Goal: Task Accomplishment & Management: Use online tool/utility

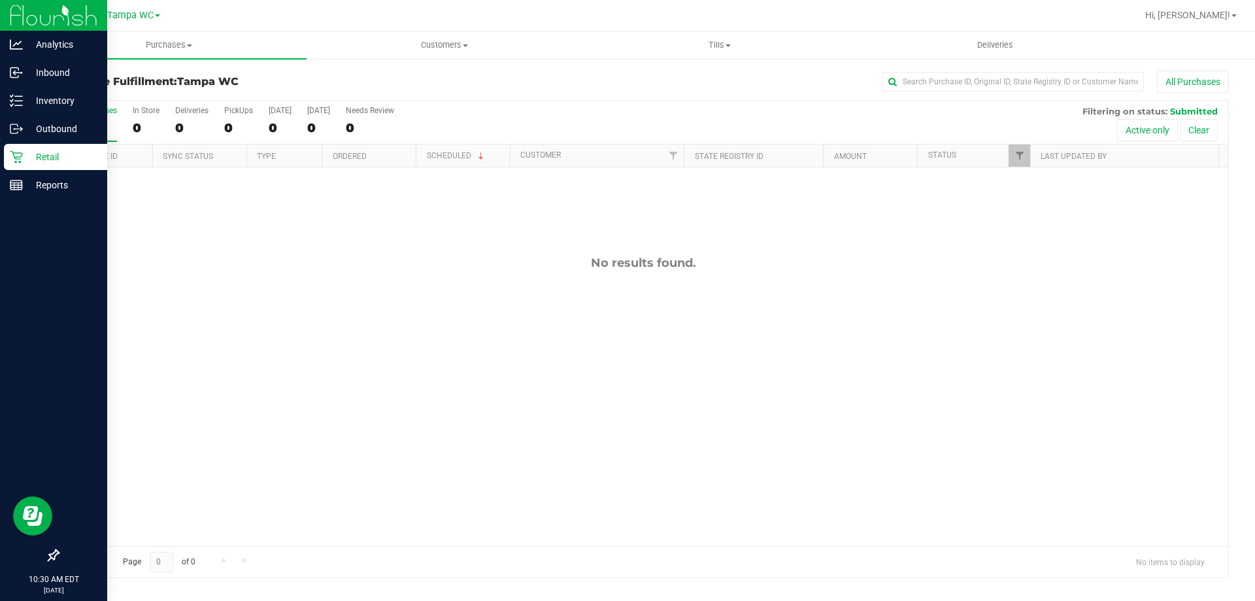
click at [5, 160] on div "Retail" at bounding box center [55, 157] width 103 height 26
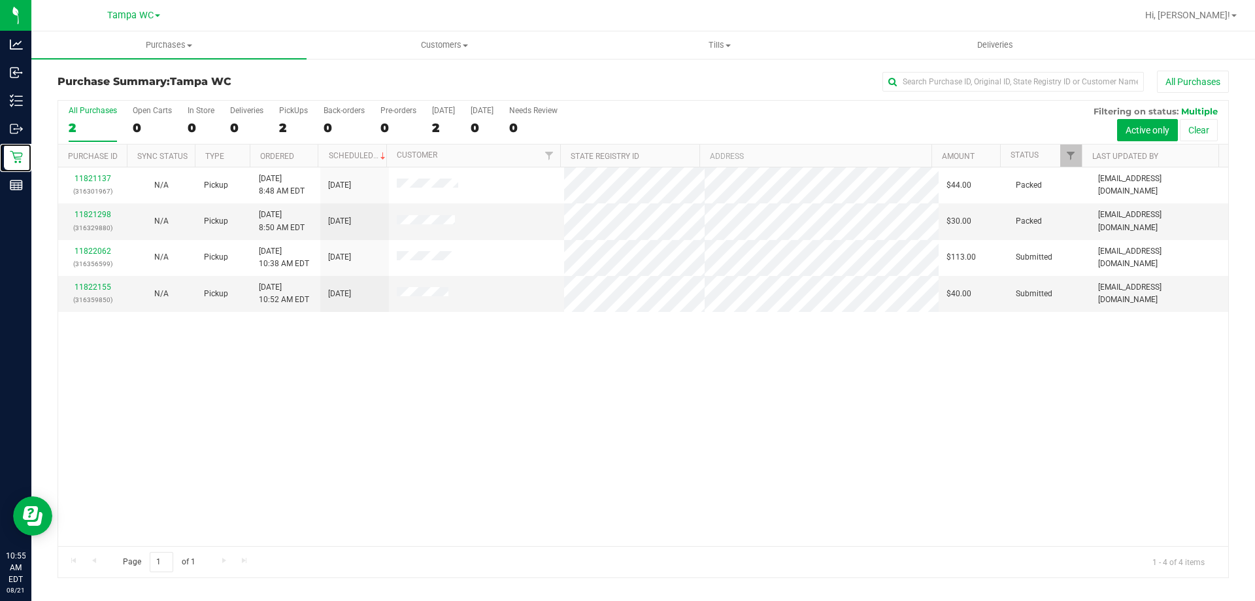
click at [0, 144] on link "Retail" at bounding box center [15, 158] width 31 height 28
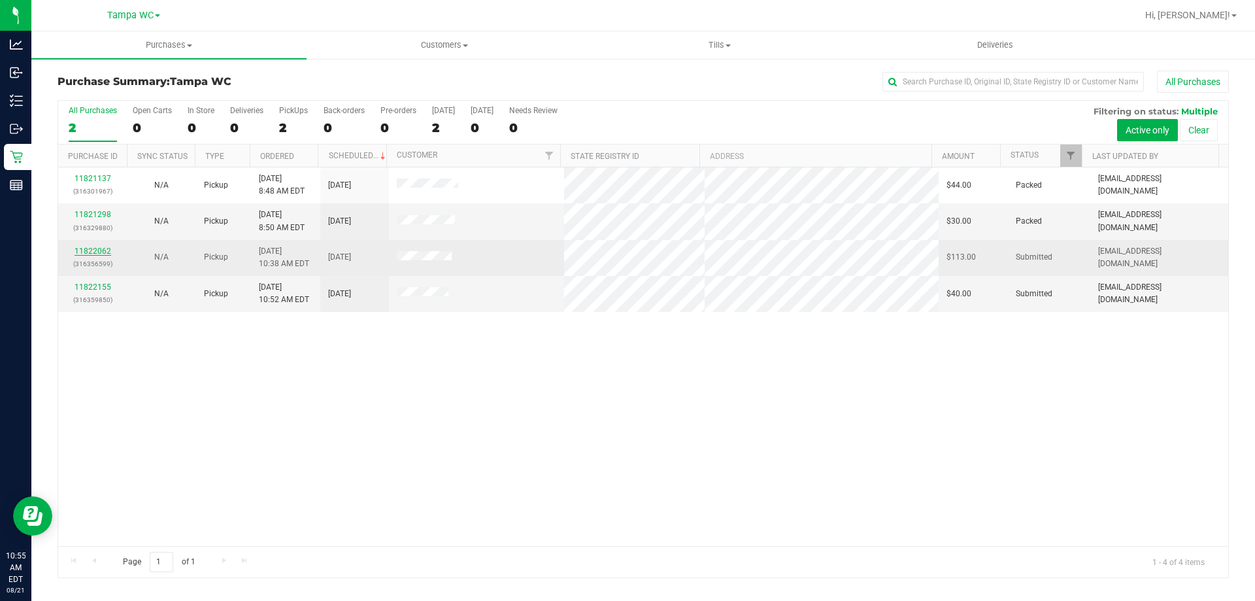
click at [90, 253] on link "11822062" at bounding box center [93, 251] width 37 height 9
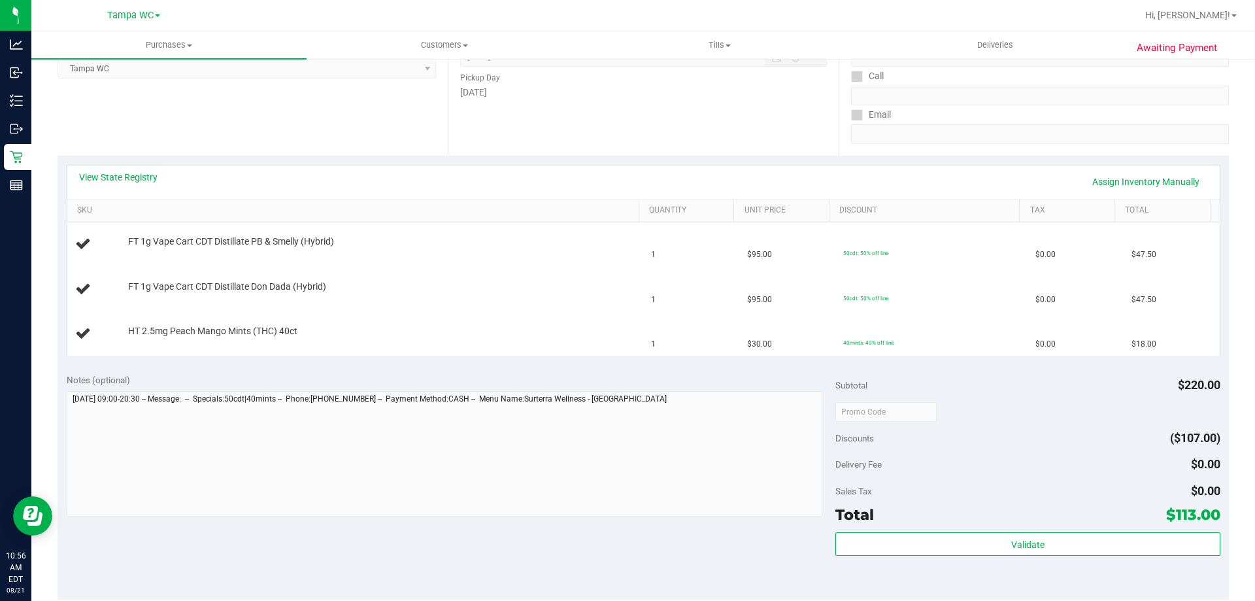
scroll to position [327, 0]
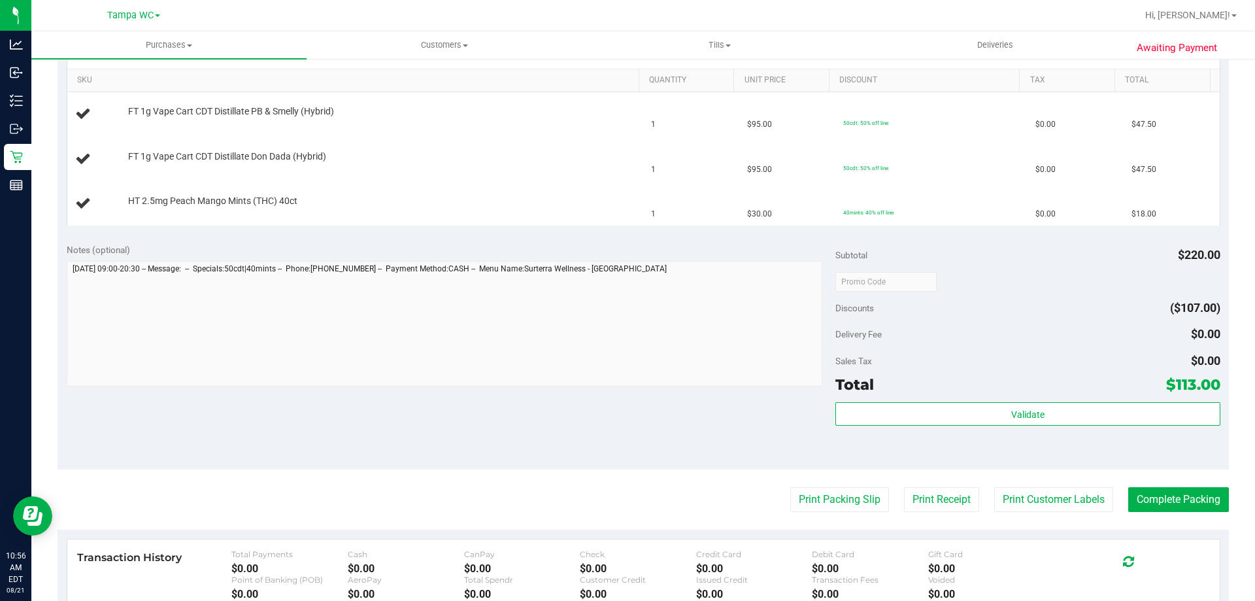
click at [851, 513] on purchase-details "Back Edit Purchase Cancel Purchase View Profile # 11822062 BioTrack ID: - Submi…" at bounding box center [644, 259] width 1172 height 1031
click at [842, 501] on button "Print Packing Slip" at bounding box center [840, 499] width 99 height 25
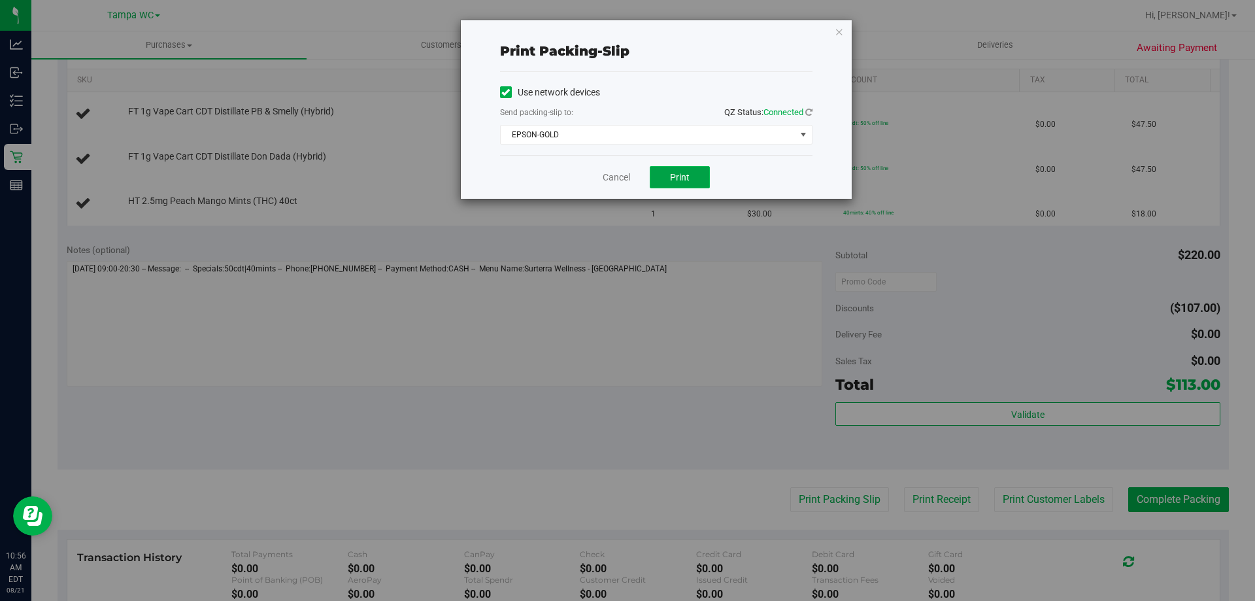
click at [675, 177] on span "Print" at bounding box center [680, 177] width 20 height 10
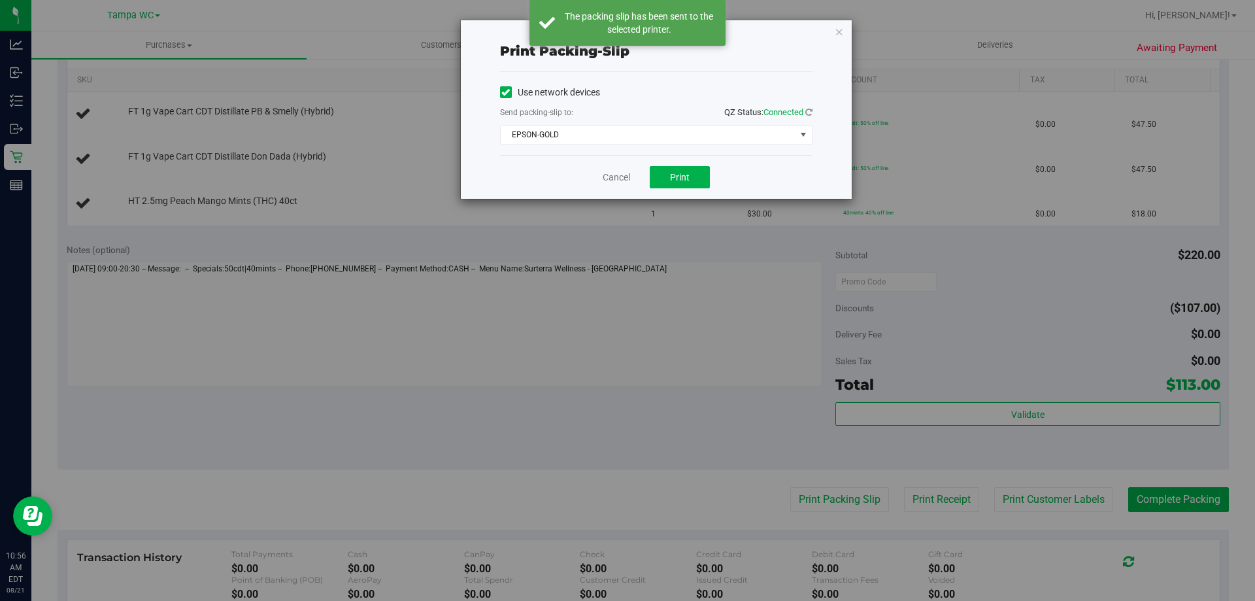
click at [766, 220] on div "Print packing-slip Use network devices Send packing-slip to: QZ Status: Connect…" at bounding box center [632, 300] width 1265 height 601
click at [622, 173] on link "Cancel" at bounding box center [616, 178] width 27 height 14
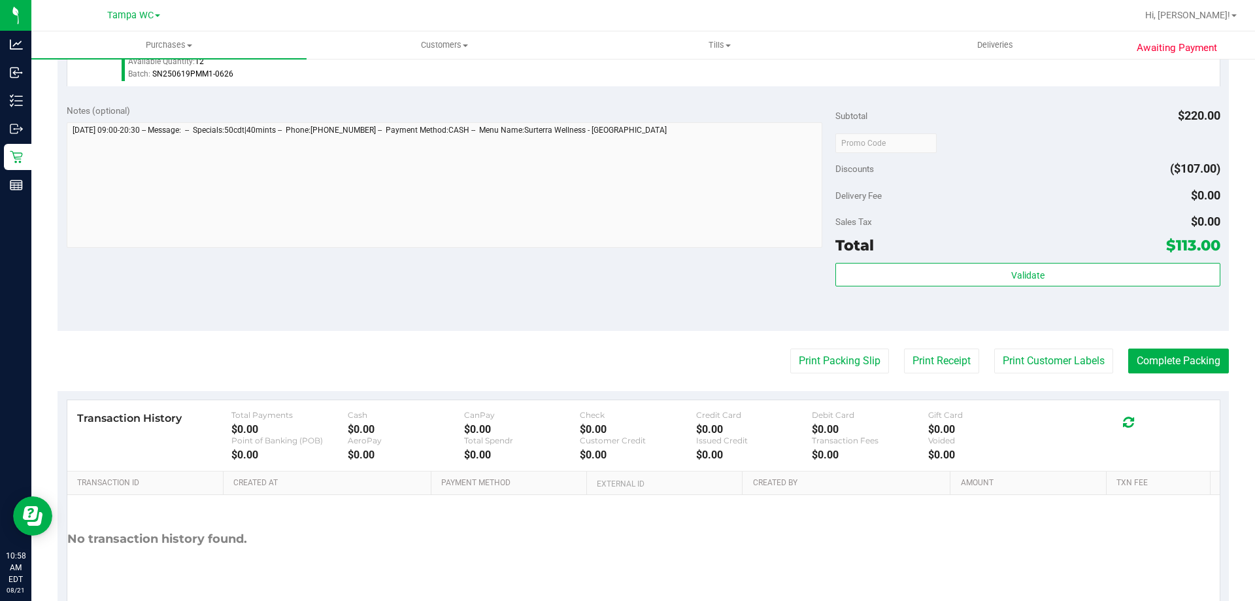
scroll to position [589, 0]
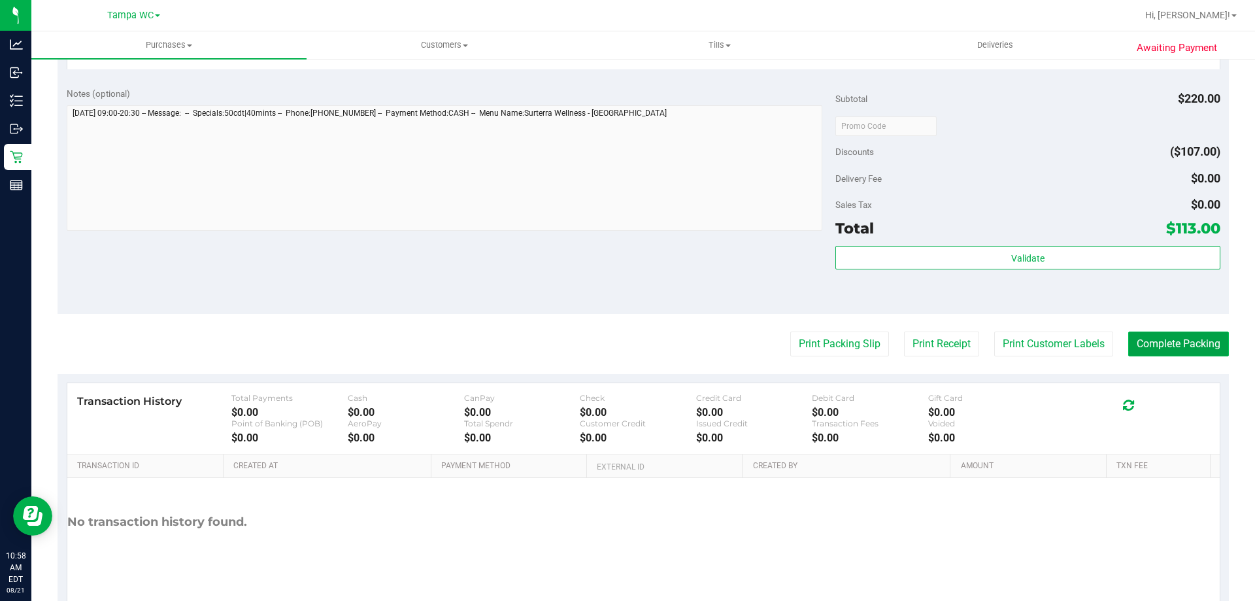
click at [1167, 353] on button "Complete Packing" at bounding box center [1179, 344] width 101 height 25
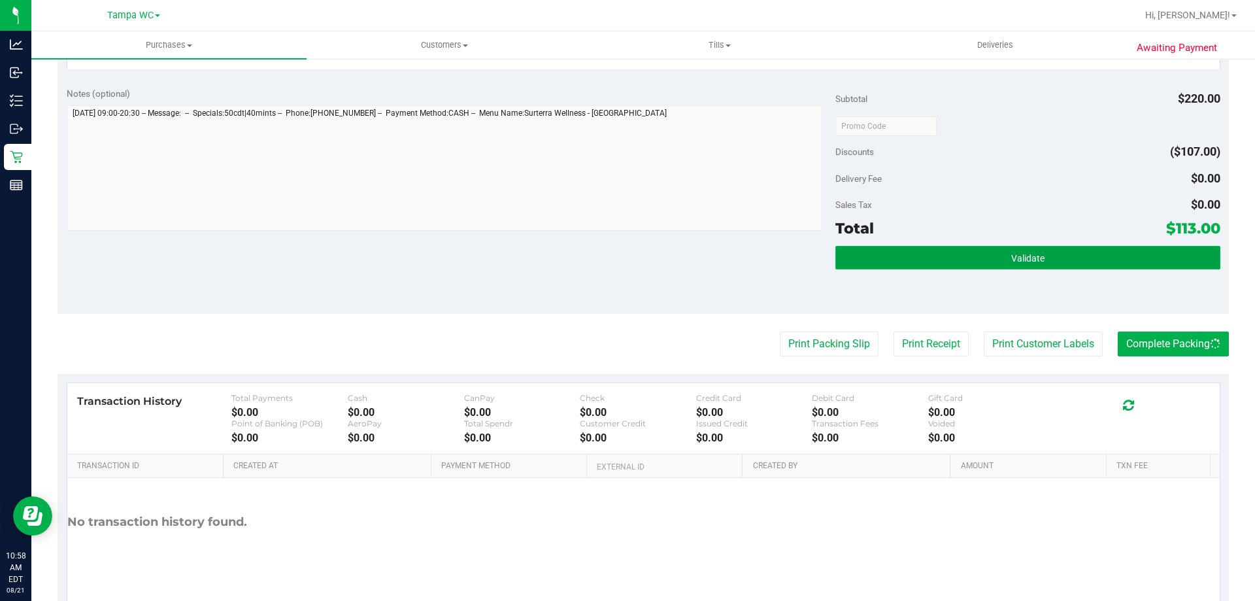
click at [1085, 255] on button "Validate" at bounding box center [1028, 258] width 384 height 24
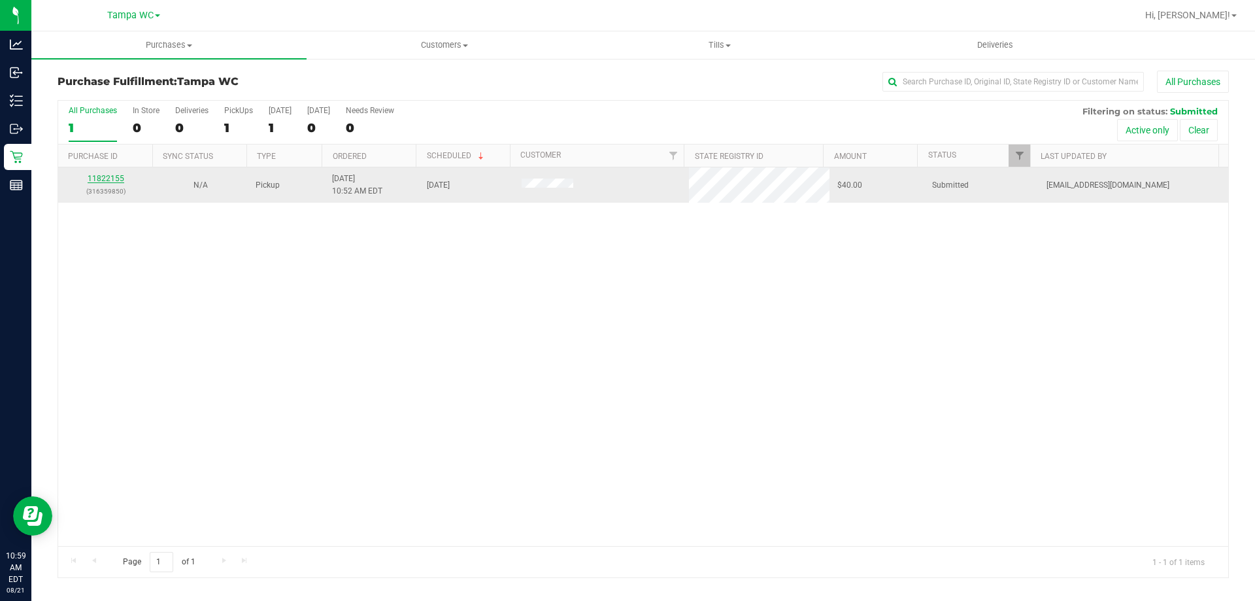
click at [100, 177] on link "11822155" at bounding box center [106, 178] width 37 height 9
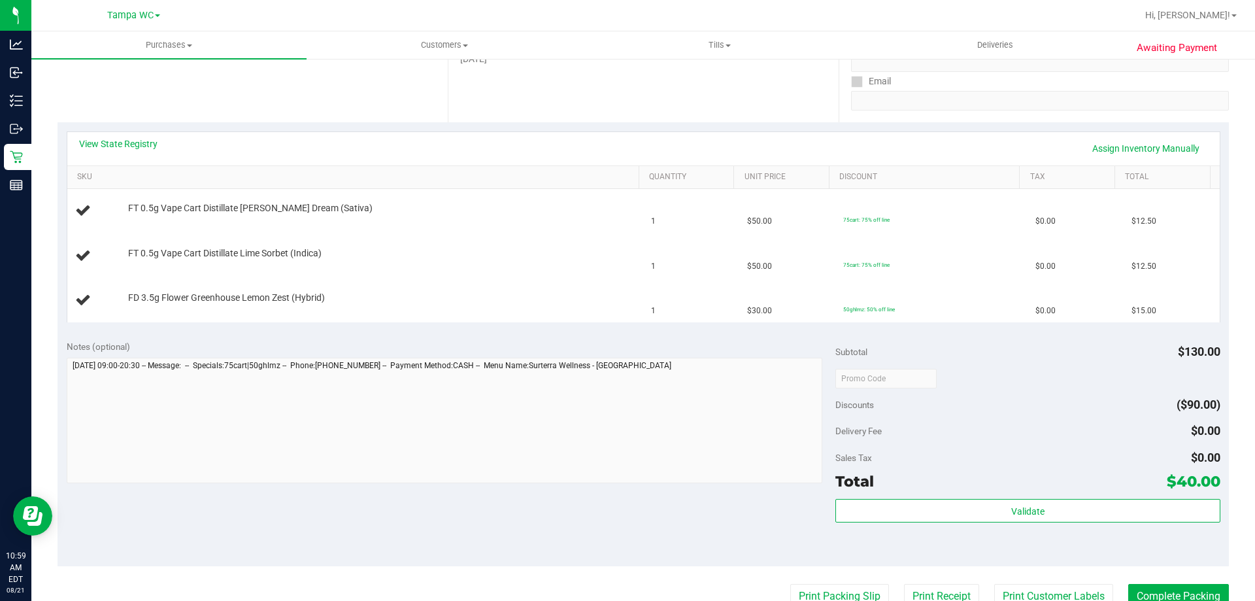
scroll to position [262, 0]
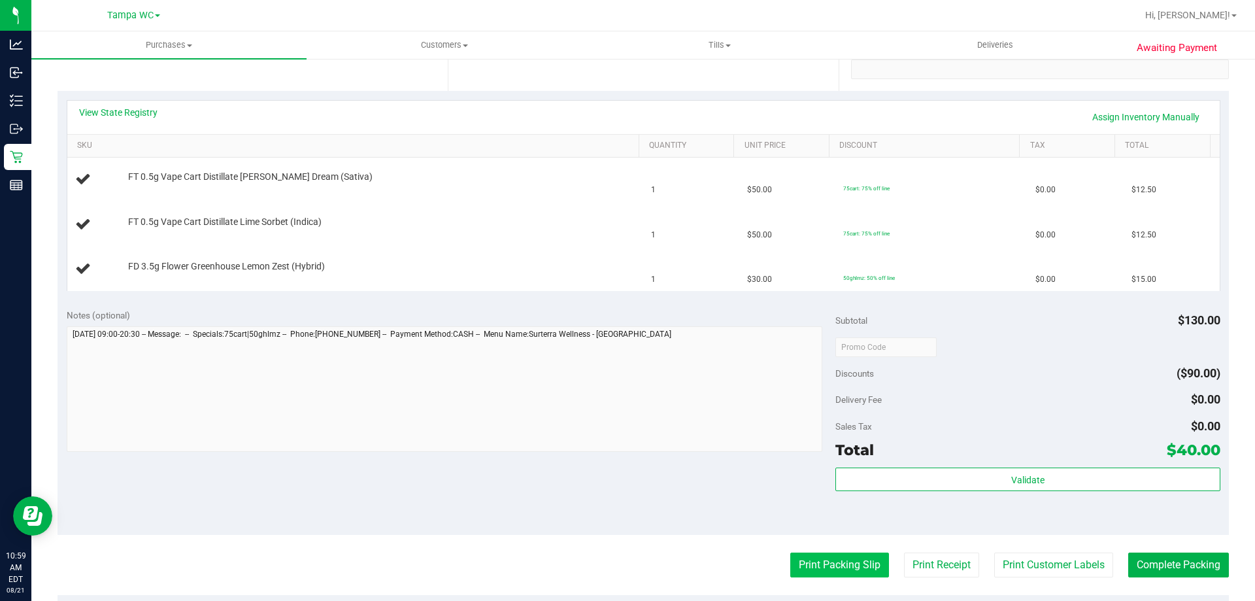
click at [827, 558] on button "Print Packing Slip" at bounding box center [840, 565] width 99 height 25
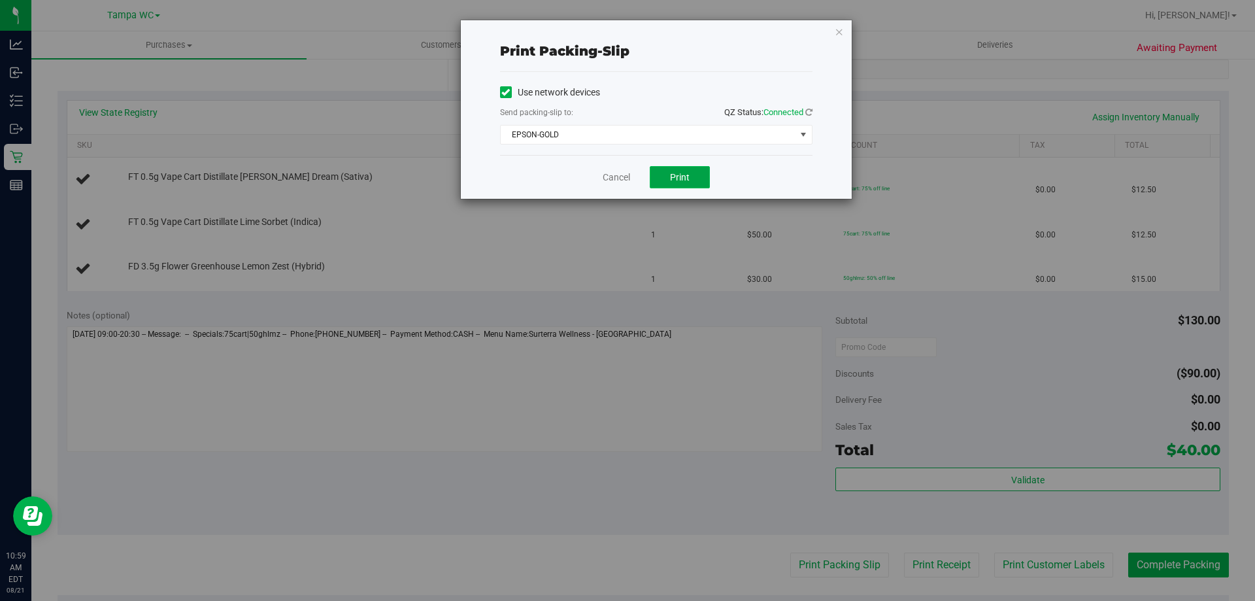
click at [689, 182] on button "Print" at bounding box center [680, 177] width 60 height 22
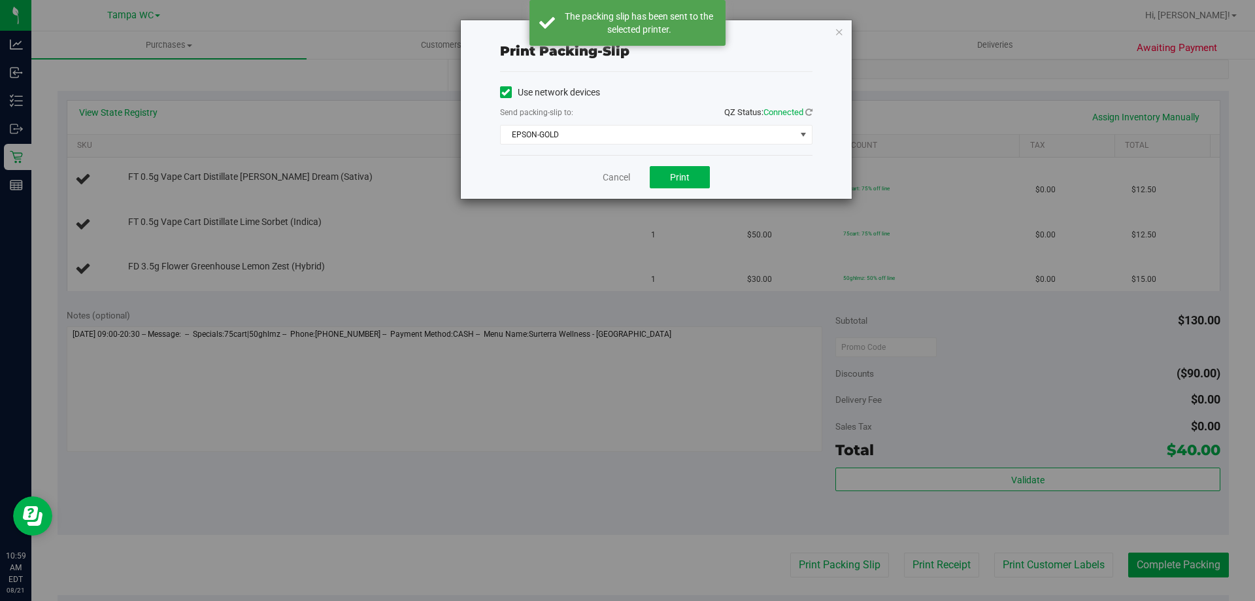
click at [565, 280] on div "Print packing-slip Use network devices Send packing-slip to: QZ Status: Connect…" at bounding box center [632, 300] width 1265 height 601
click at [613, 174] on link "Cancel" at bounding box center [616, 178] width 27 height 14
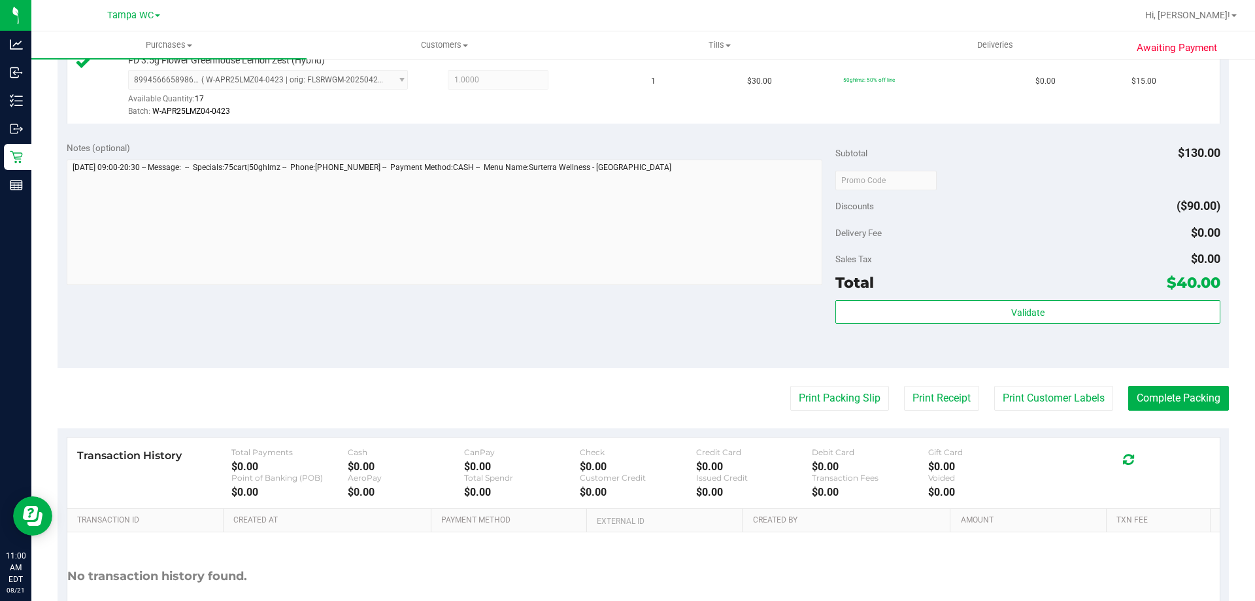
scroll to position [523, 0]
click at [1187, 404] on button "Complete Packing" at bounding box center [1179, 396] width 101 height 25
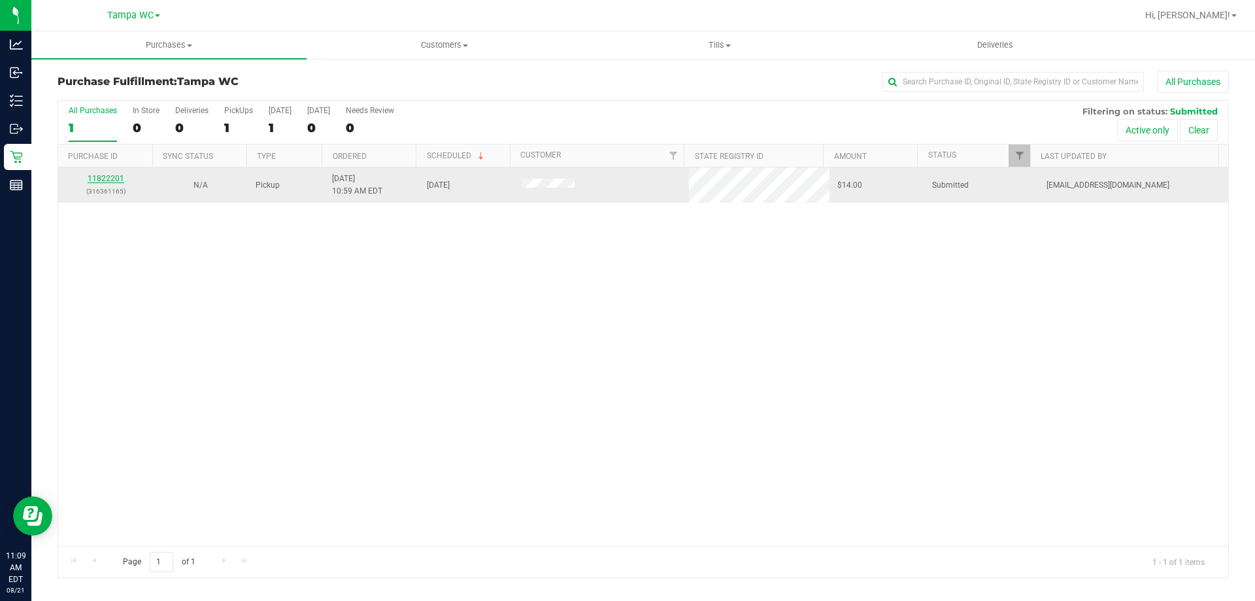
click at [111, 177] on link "11822201" at bounding box center [106, 178] width 37 height 9
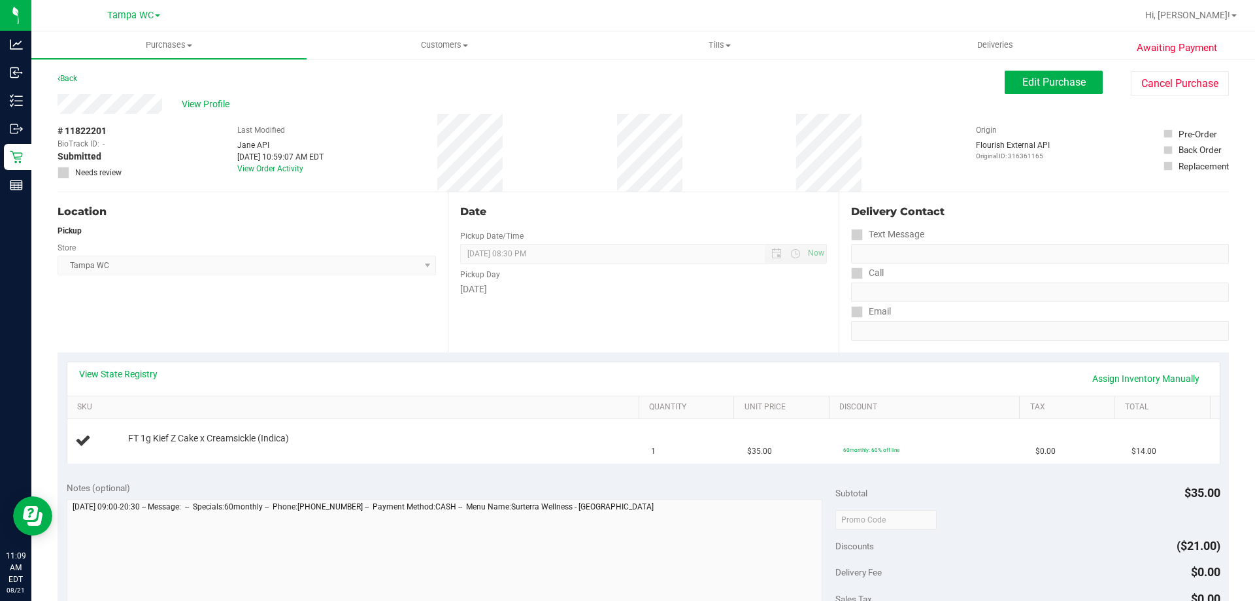
click at [421, 354] on div "View State Registry Assign Inventory Manually SKU Quantity Unit Price Discount …" at bounding box center [644, 412] width 1172 height 120
click at [391, 341] on div "Location Pickup Store [GEOGRAPHIC_DATA] WC Select Store [PERSON_NAME][GEOGRAPHI…" at bounding box center [253, 272] width 390 height 160
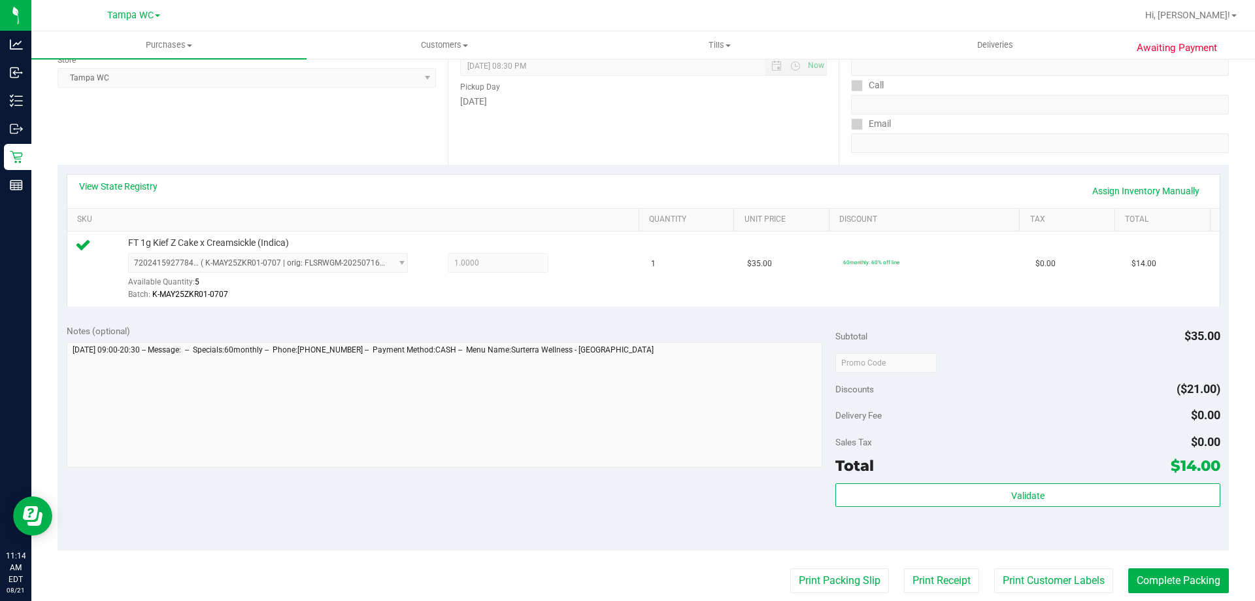
scroll to position [196, 0]
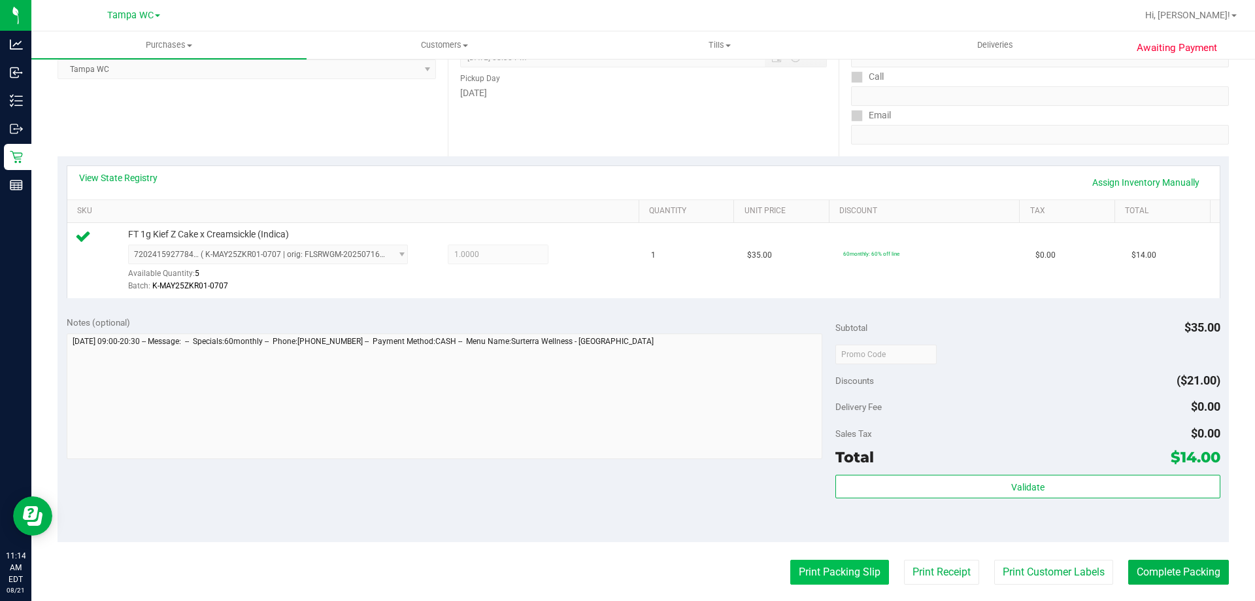
click at [864, 580] on button "Print Packing Slip" at bounding box center [840, 572] width 99 height 25
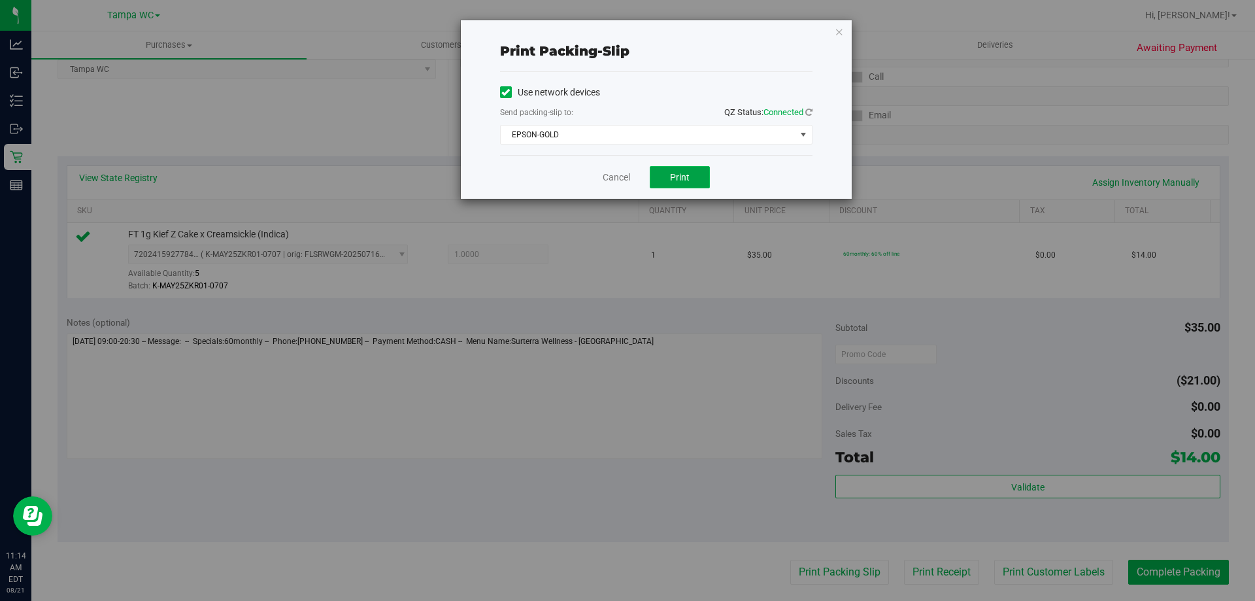
click at [675, 173] on span "Print" at bounding box center [680, 177] width 20 height 10
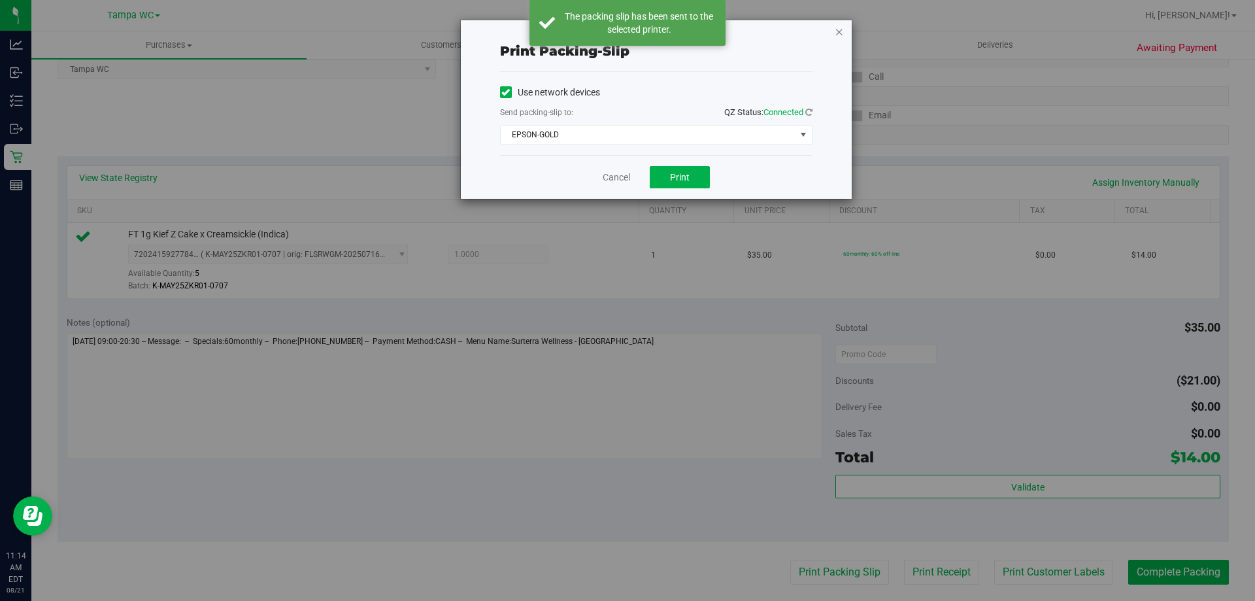
click at [838, 29] on icon "button" at bounding box center [839, 32] width 9 height 16
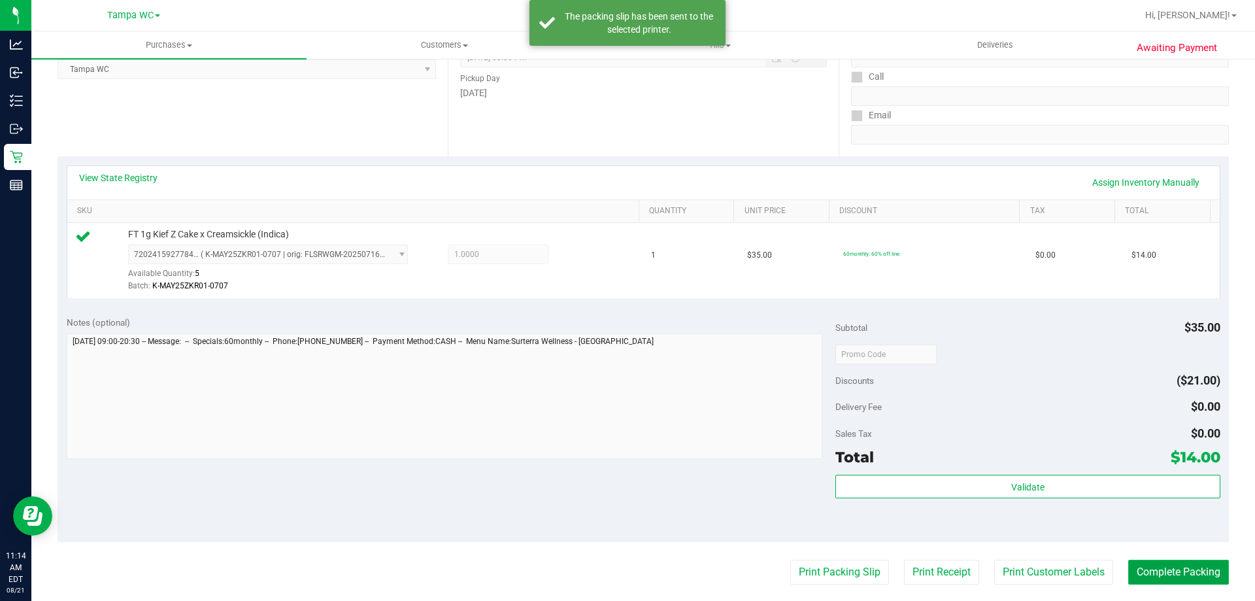
click at [1159, 560] on button "Complete Packing" at bounding box center [1179, 572] width 101 height 25
